Goal: Task Accomplishment & Management: Manage account settings

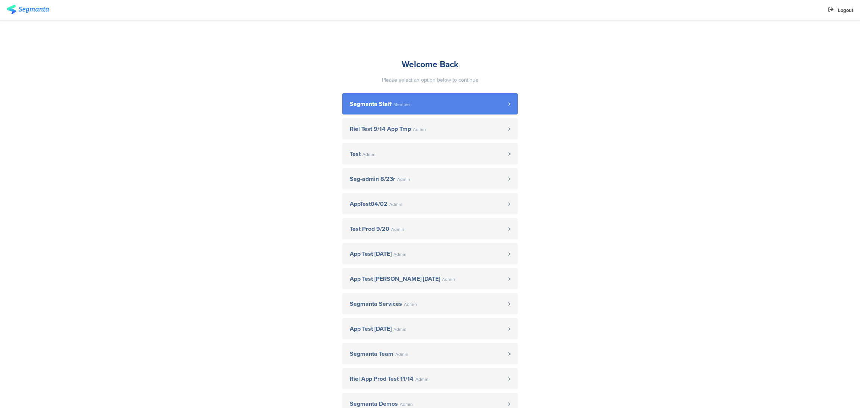
click at [442, 106] on span "Segmanta Staff Member" at bounding box center [429, 104] width 159 height 6
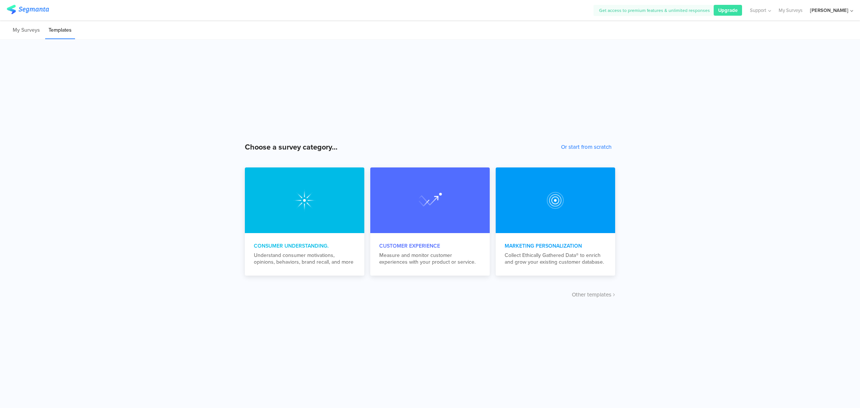
click at [853, 14] on div "Hisham jubran" at bounding box center [831, 10] width 43 height 21
click at [850, 50] on link at bounding box center [847, 48] width 7 height 11
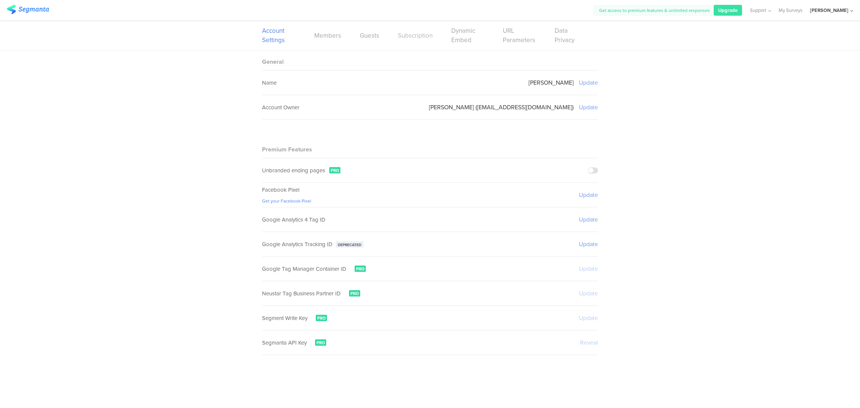
click at [416, 37] on link "Subscription" at bounding box center [415, 35] width 35 height 9
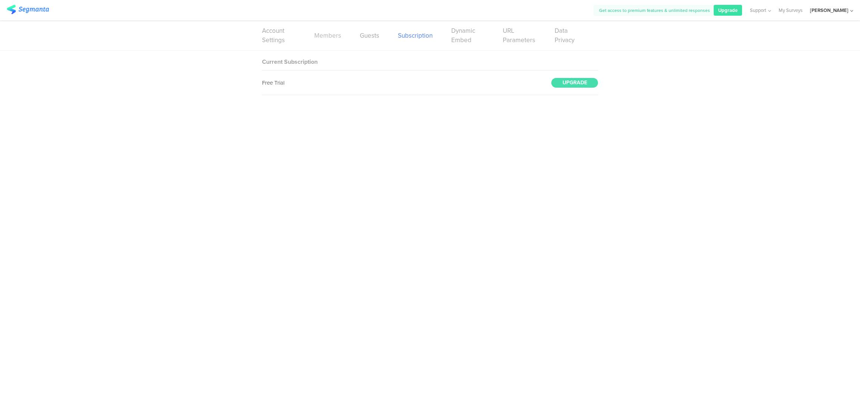
click at [326, 38] on link "Members" at bounding box center [327, 35] width 27 height 9
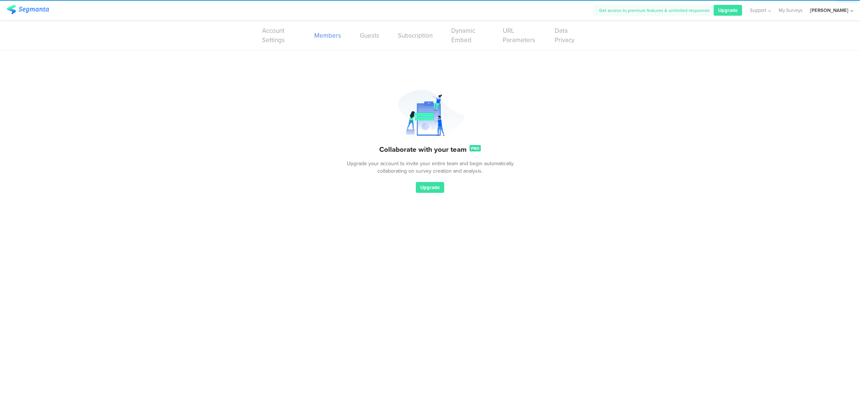
click at [376, 42] on div "Account Settings Members Guests Subscription Dynamic Embed URL Parameters Data …" at bounding box center [430, 36] width 336 height 30
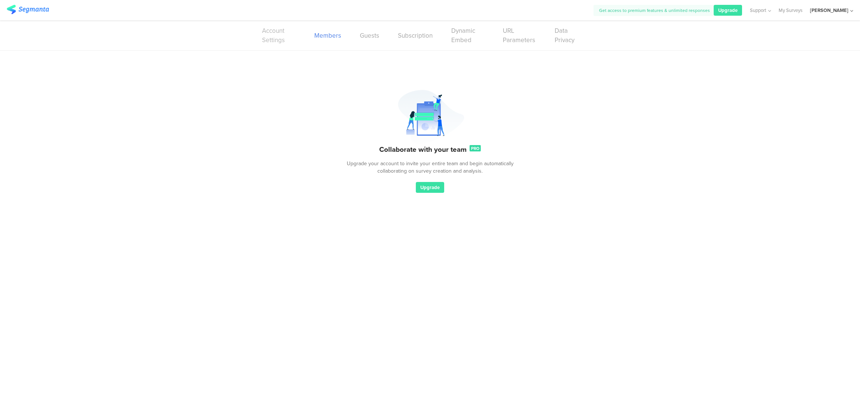
click at [266, 32] on link "Account Settings" at bounding box center [279, 35] width 34 height 19
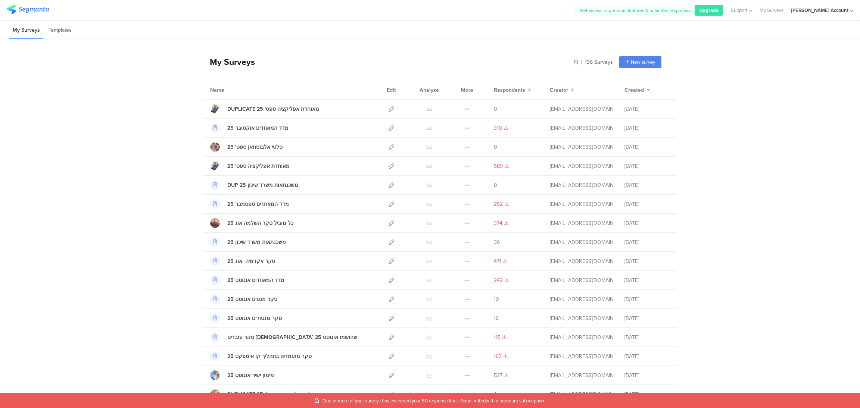
click at [845, 14] on div "hisham Jubran Account" at bounding box center [822, 10] width 62 height 21
click at [846, 50] on icon at bounding box center [847, 49] width 4 height 4
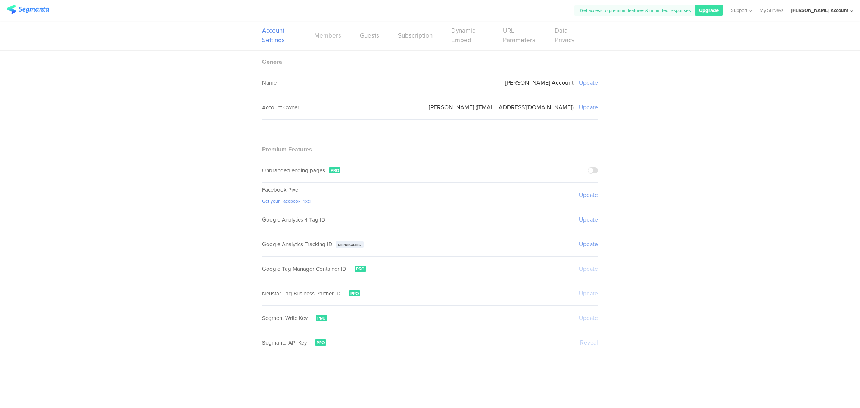
click at [334, 38] on link "Members" at bounding box center [327, 35] width 27 height 9
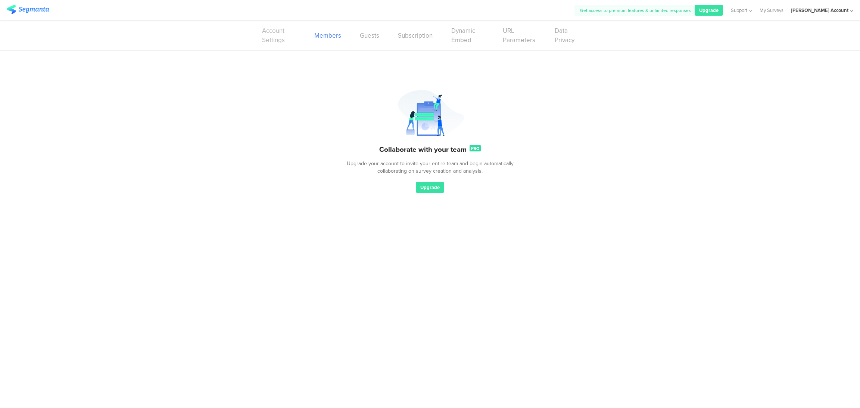
click at [274, 38] on link "Account Settings" at bounding box center [279, 35] width 34 height 19
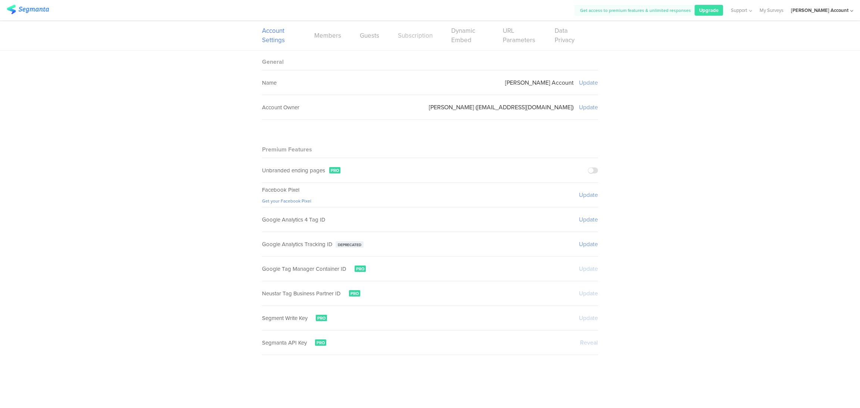
click at [422, 36] on link "Subscription" at bounding box center [415, 35] width 35 height 9
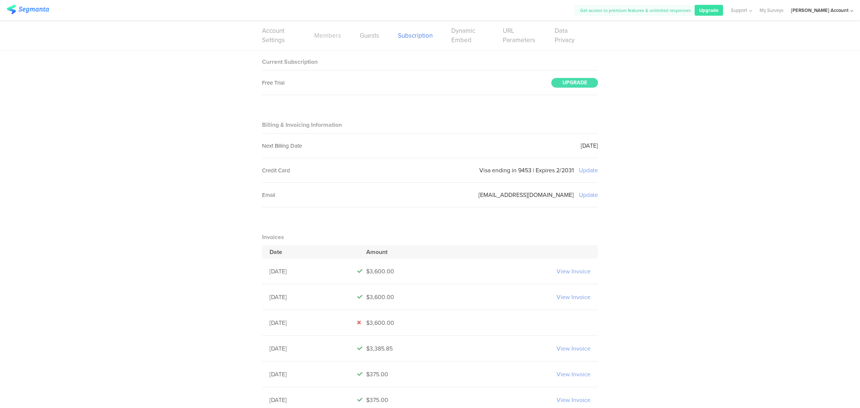
click at [330, 37] on link "Members" at bounding box center [327, 35] width 27 height 9
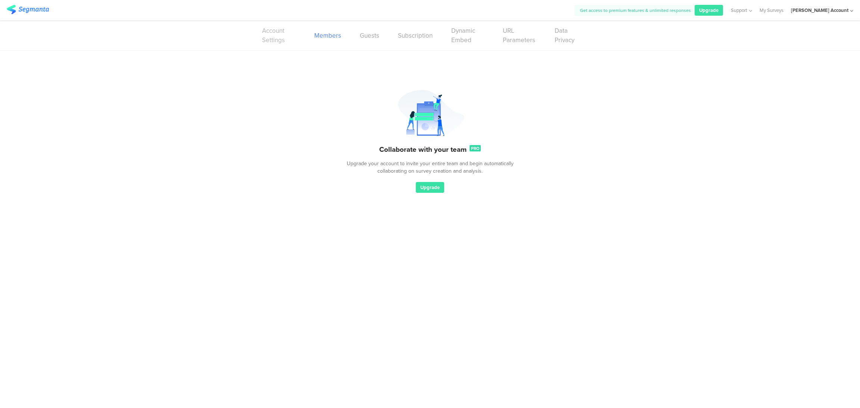
click at [271, 41] on link "Account Settings" at bounding box center [279, 35] width 34 height 19
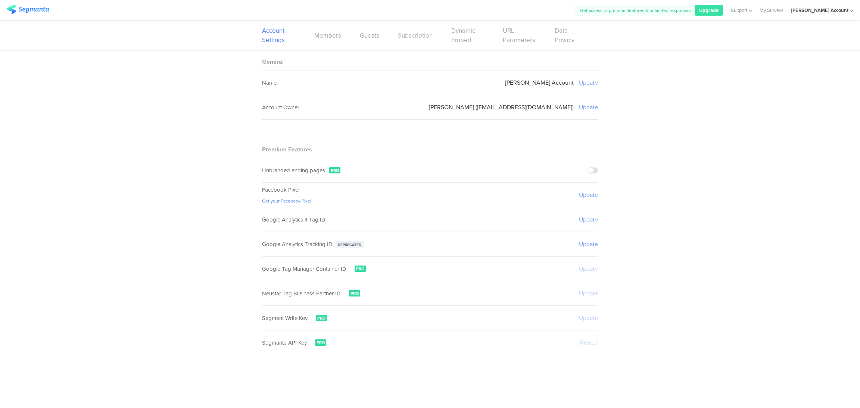
click at [399, 39] on link "Subscription" at bounding box center [415, 35] width 35 height 9
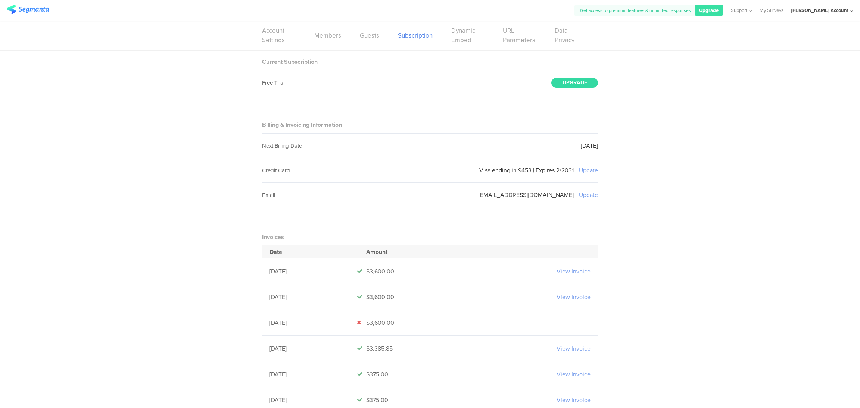
click at [575, 85] on div "UPGRADE" at bounding box center [574, 83] width 47 height 10
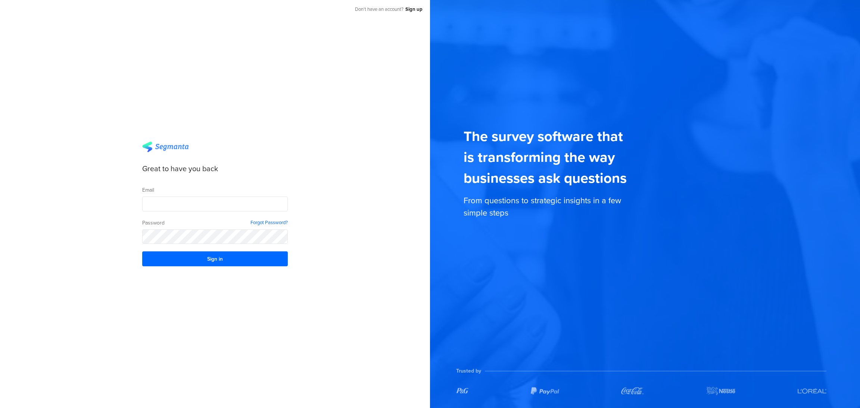
type input "[EMAIL_ADDRESS][DOMAIN_NAME]"
click at [217, 262] on button "Sign in" at bounding box center [215, 259] width 146 height 15
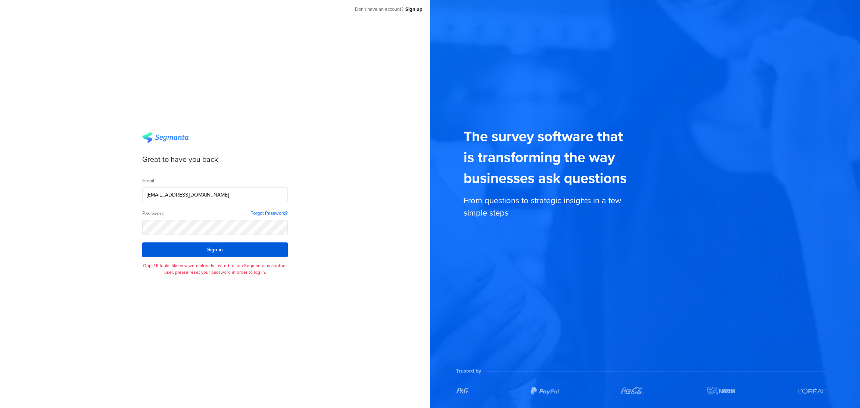
click at [194, 247] on button "Sign in" at bounding box center [215, 250] width 146 height 15
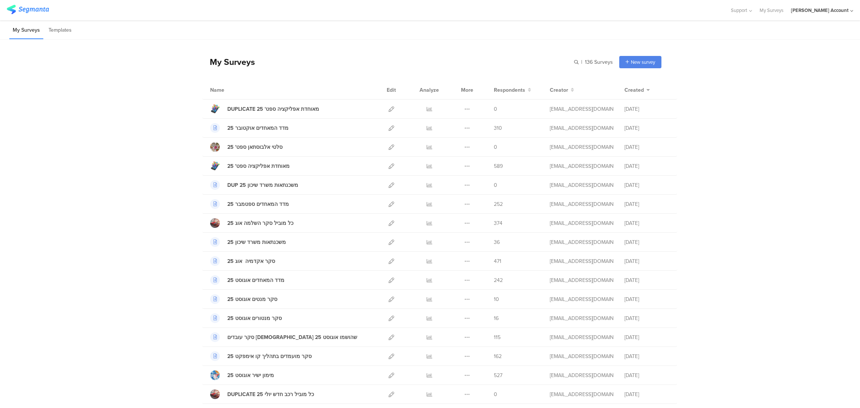
click at [816, 9] on div "[PERSON_NAME] Account" at bounding box center [819, 10] width 57 height 7
click at [845, 52] on link at bounding box center [847, 48] width 7 height 11
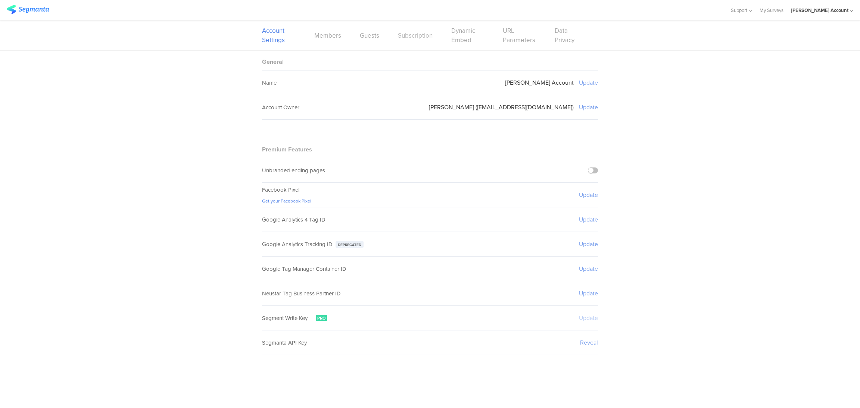
click at [415, 36] on link "Subscription" at bounding box center [415, 35] width 35 height 9
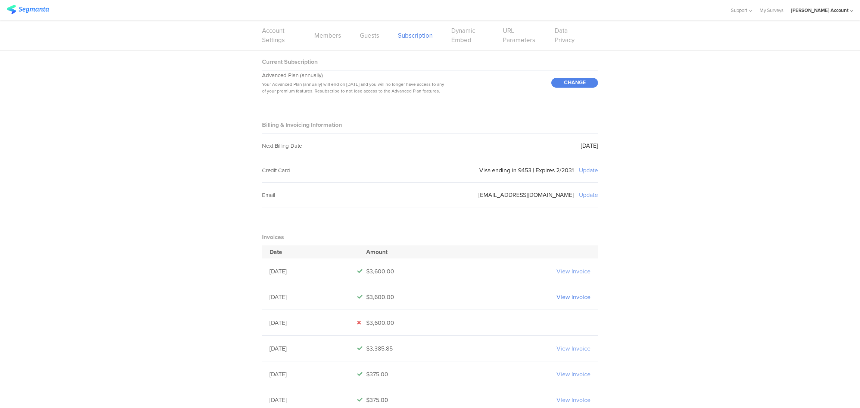
click at [567, 298] on link "View Invoice" at bounding box center [574, 297] width 34 height 9
